Goal: Navigation & Orientation: Find specific page/section

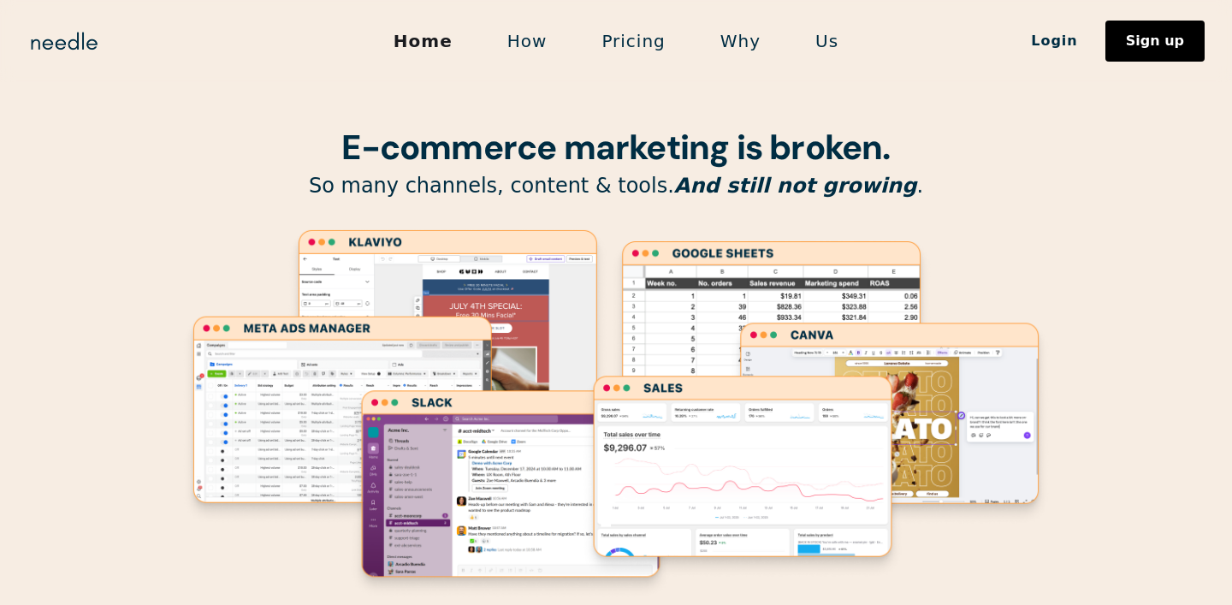
click at [531, 42] on link "How" at bounding box center [527, 41] width 95 height 36
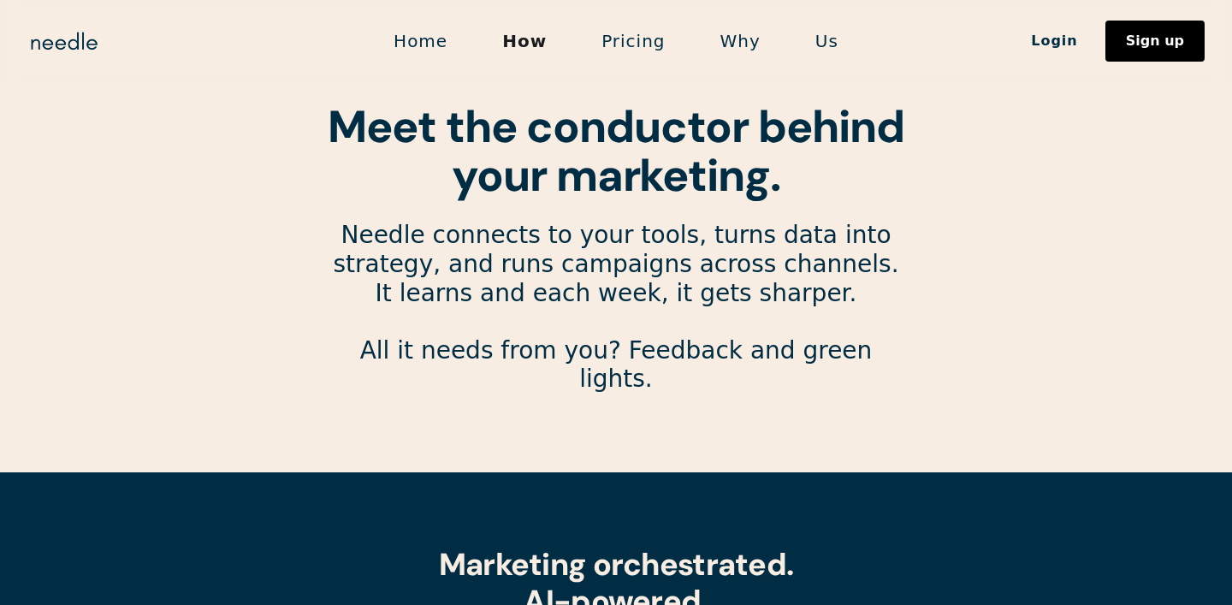
click at [440, 44] on link "Home" at bounding box center [420, 41] width 109 height 36
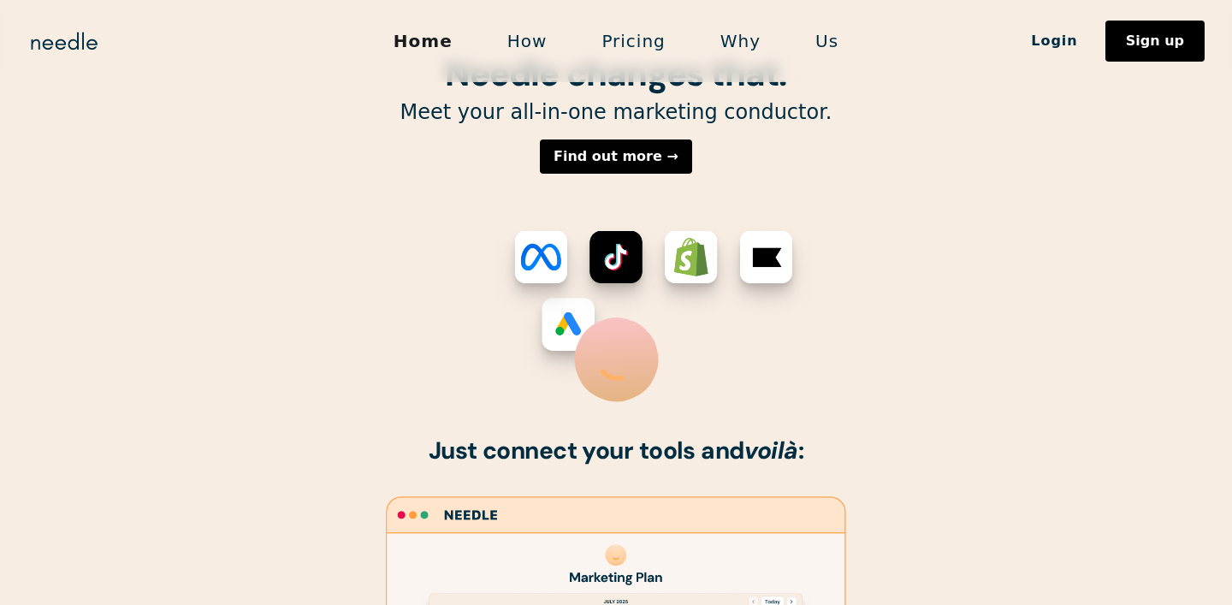
scroll to position [545, 0]
